Goal: Information Seeking & Learning: Find specific fact

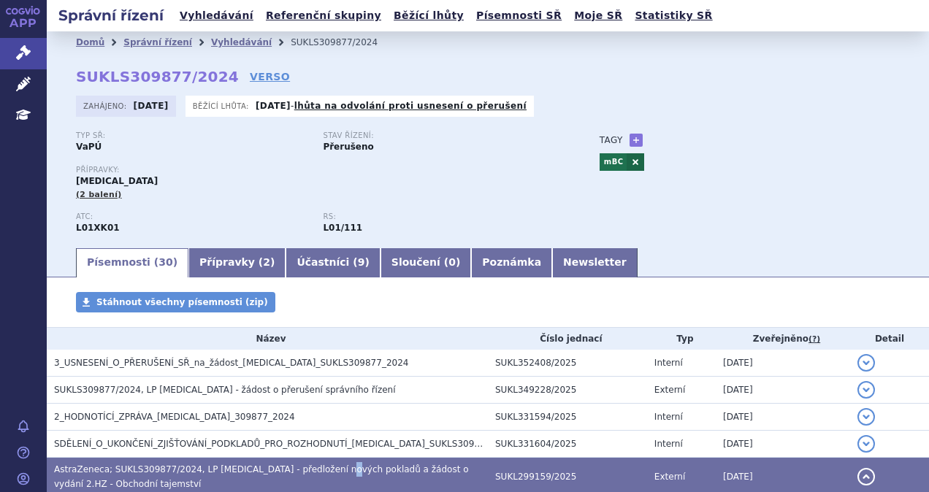
scroll to position [292, 0]
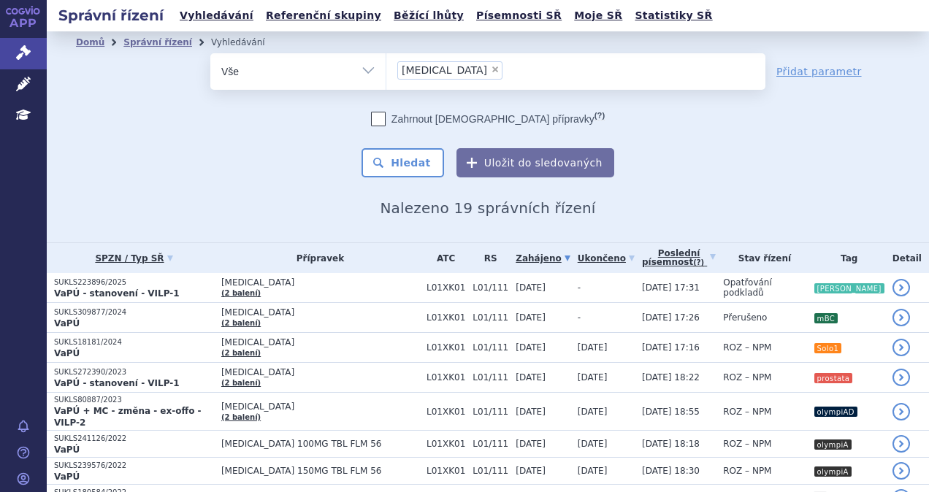
click at [491, 67] on span "×" at bounding box center [495, 69] width 9 height 9
click at [386, 67] on select "lynparza" at bounding box center [385, 71] width 1 height 36
select select
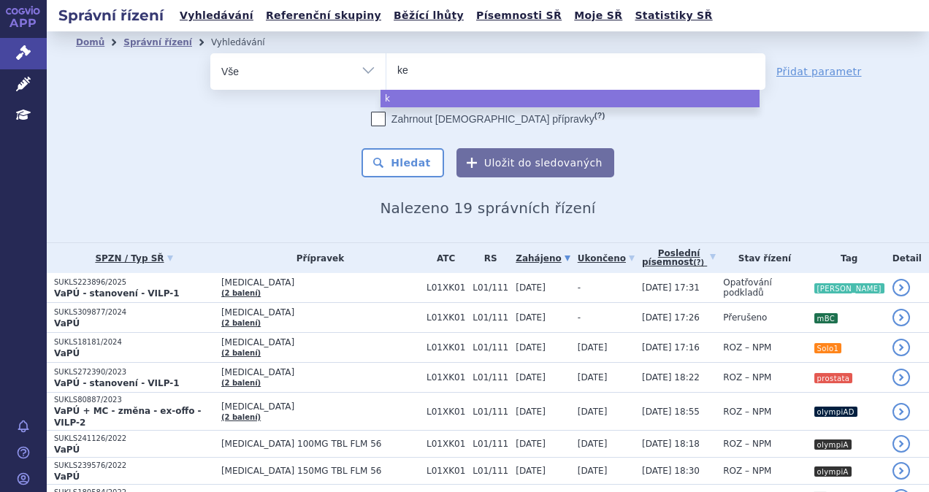
type input "key"
type input "keyt"
type input "keytr"
type input "keytrud"
type input "keytruda"
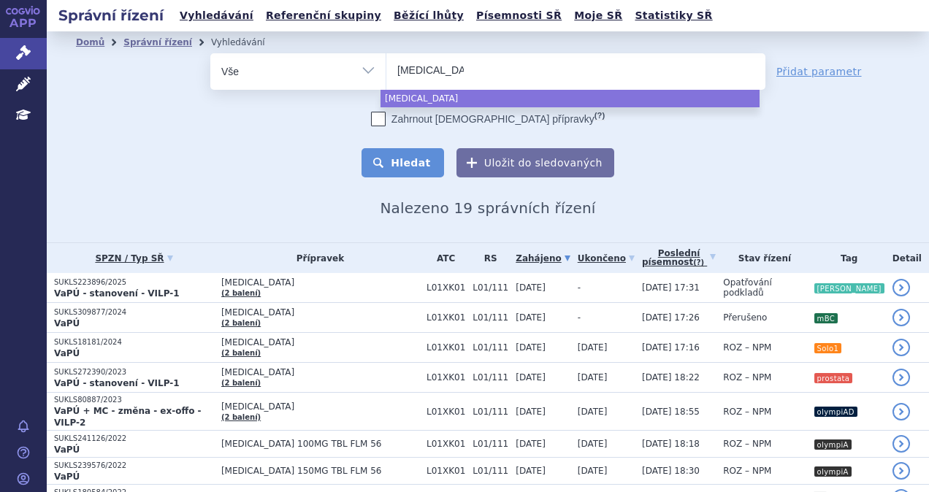
select select "keytruda"
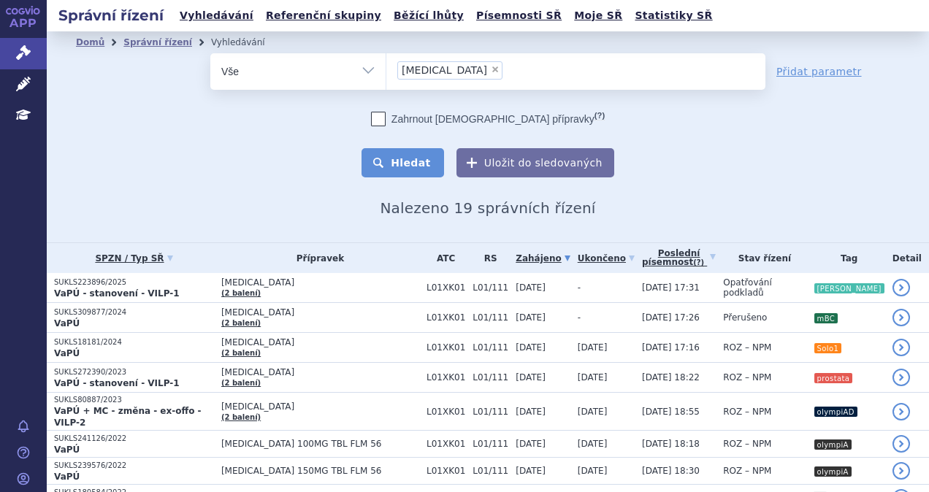
click at [396, 167] on button "Hledat" at bounding box center [402, 162] width 82 height 29
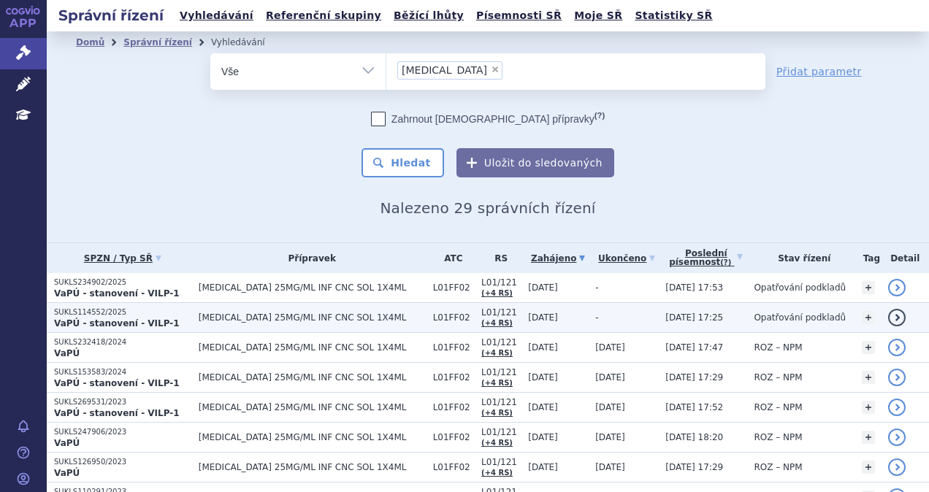
click at [235, 320] on span "KEYTRUDA 25MG/ML INF CNC SOL 1X4ML" at bounding box center [312, 317] width 227 height 10
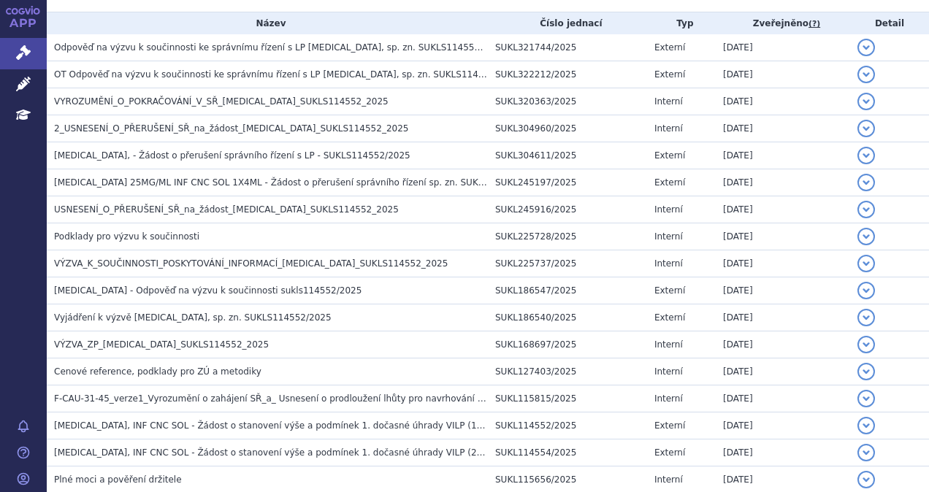
scroll to position [468, 0]
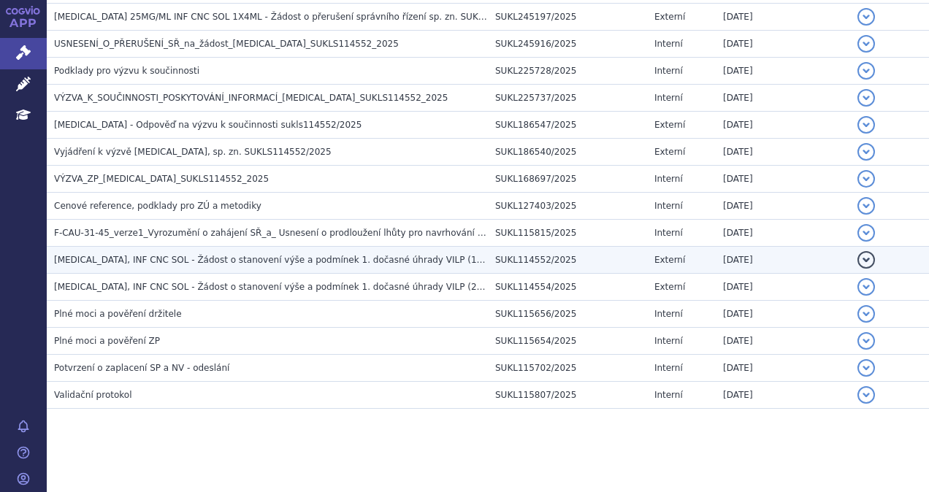
click at [223, 260] on span "KEYTRUDA, INF CNC SOL - Žádost o stanovení výše a podmínek 1. dočasné úhrady VI…" at bounding box center [271, 260] width 434 height 10
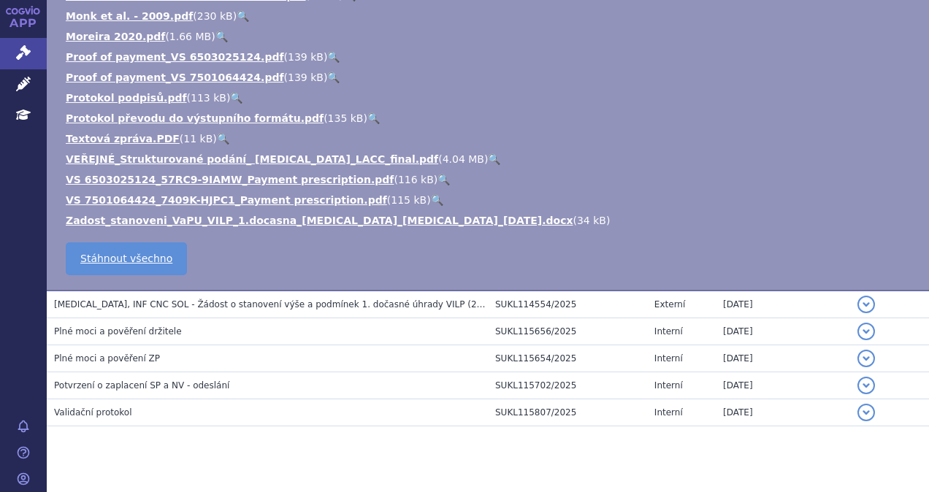
scroll to position [905, 0]
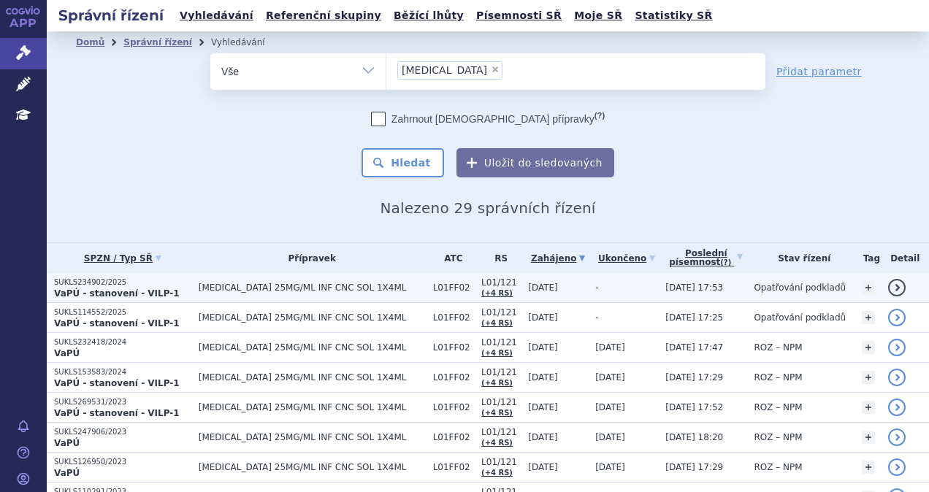
click at [164, 279] on p "SUKLS234902/2025" at bounding box center [122, 282] width 137 height 10
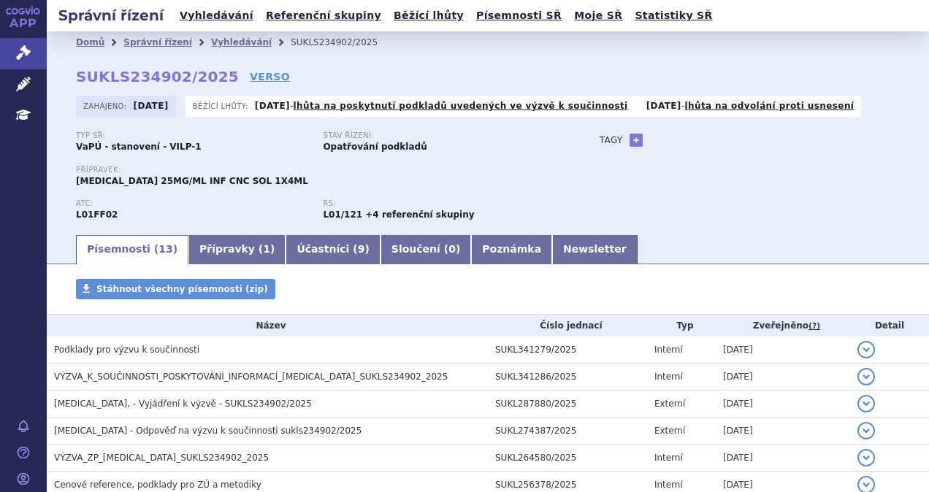
scroll to position [280, 0]
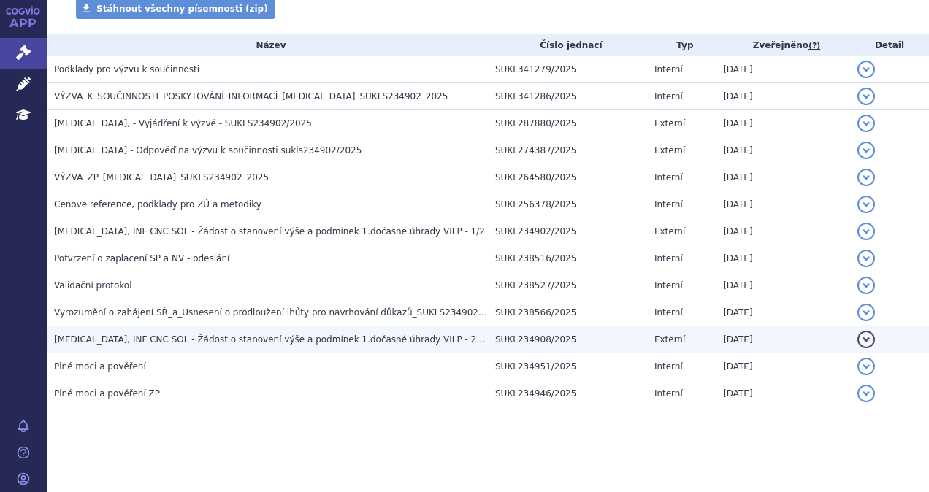
click at [280, 334] on span "KEYTRUDA, INF CNC SOL - Žádost o stanovení výše a podmínek 1.dočasné úhrady VIL…" at bounding box center [322, 339] width 537 height 10
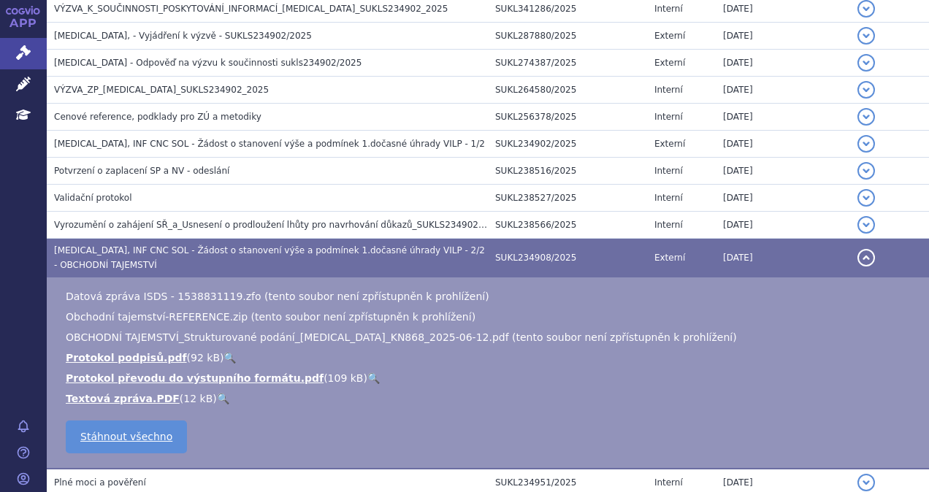
scroll to position [339, 0]
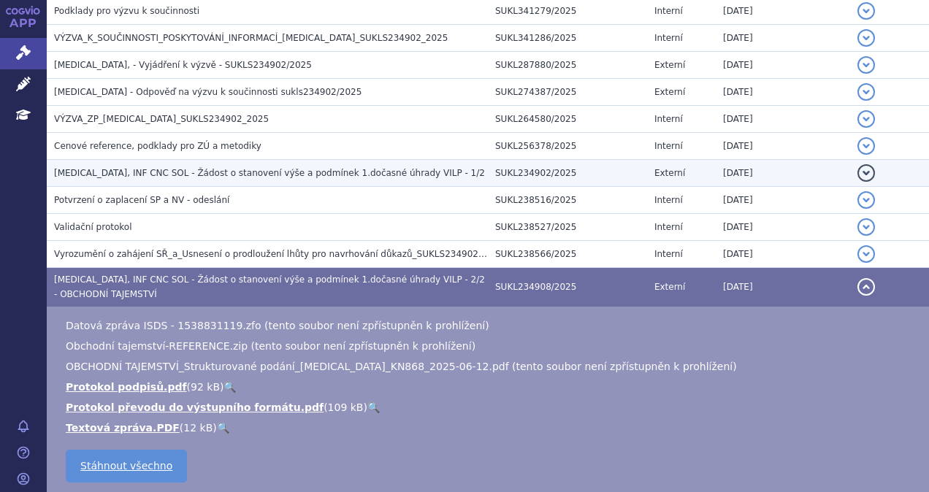
click at [334, 174] on span "KEYTRUDA, INF CNC SOL - Žádost o stanovení výše a podmínek 1.dočasné úhrady VIL…" at bounding box center [269, 173] width 431 height 10
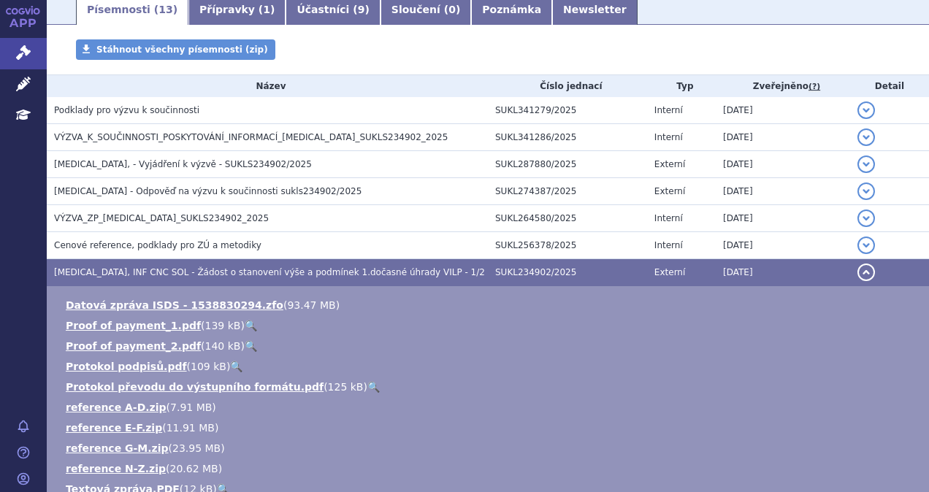
scroll to position [193, 0]
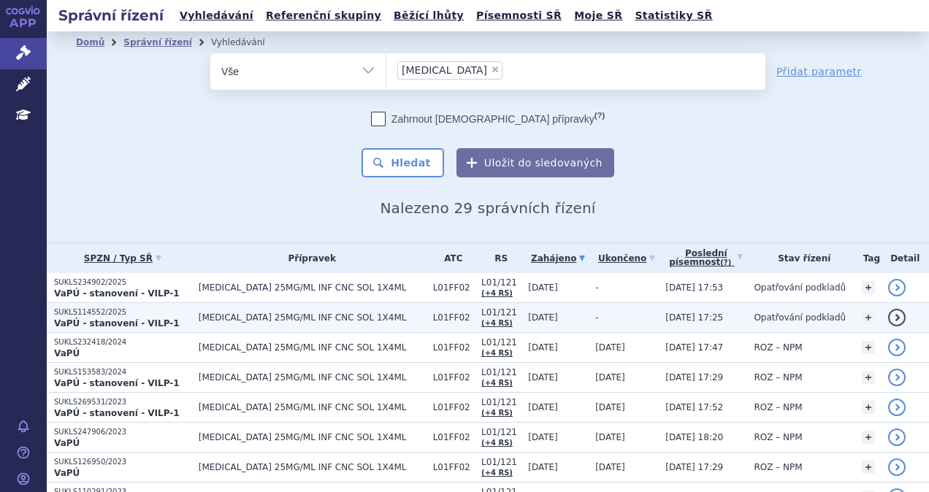
click at [278, 316] on span "[MEDICAL_DATA] 25MG/ML INF CNC SOL 1X4ML" at bounding box center [312, 317] width 227 height 10
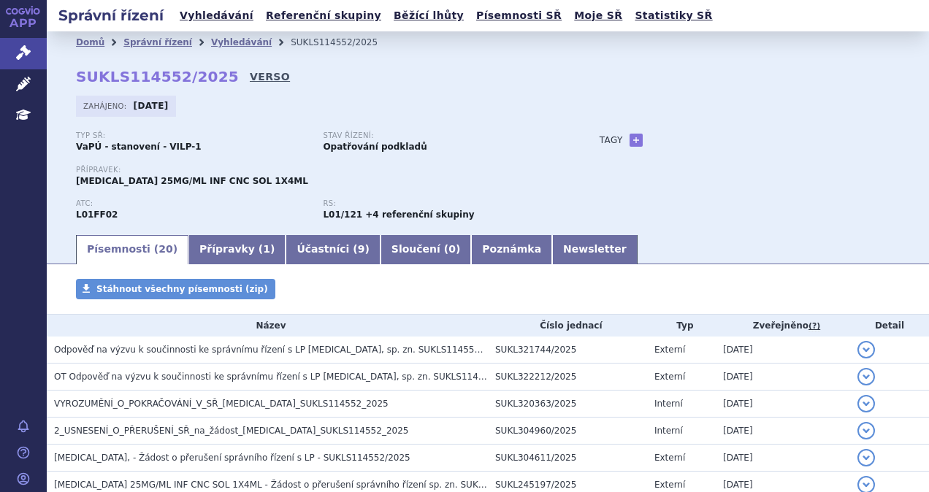
click at [250, 77] on link "VERSO" at bounding box center [270, 76] width 40 height 15
click at [250, 69] on link "VERSO" at bounding box center [270, 76] width 40 height 15
